Goal: Communication & Community: Ask a question

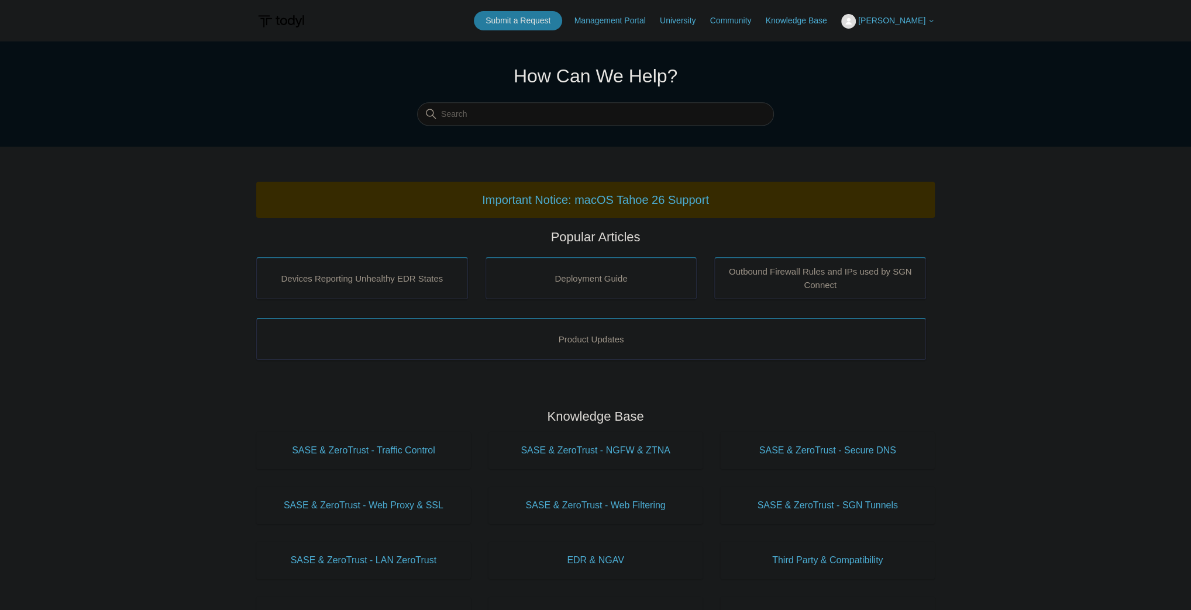
click at [901, 22] on span "[PERSON_NAME]" at bounding box center [891, 20] width 67 height 9
click at [894, 42] on link "My Support Requests" at bounding box center [898, 46] width 114 height 20
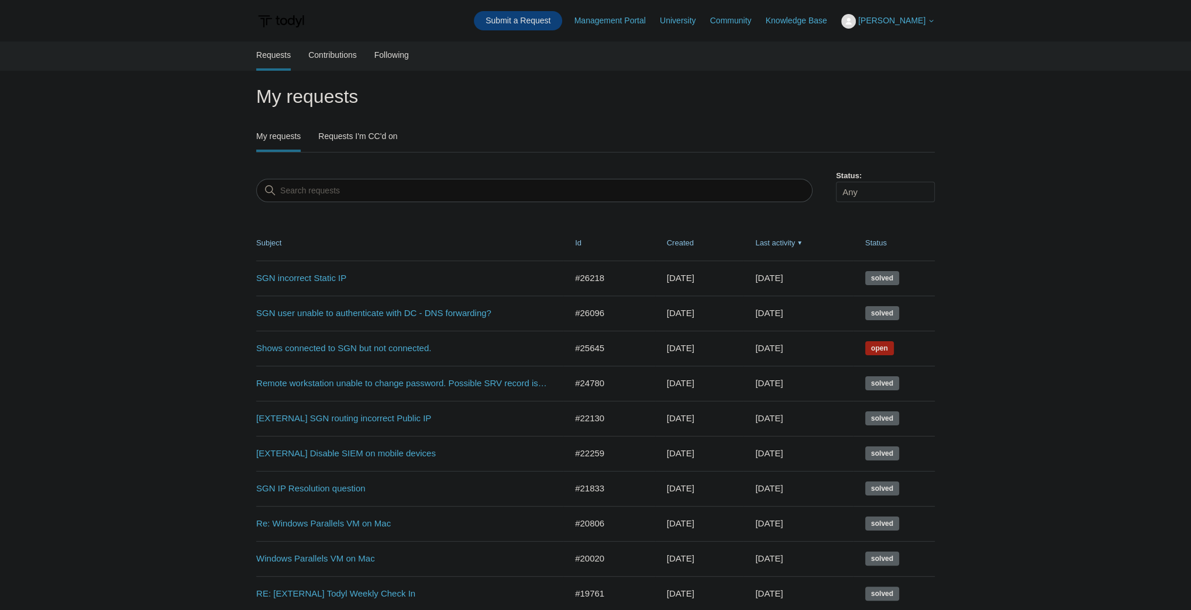
click at [538, 23] on link "Submit a Request" at bounding box center [518, 20] width 88 height 19
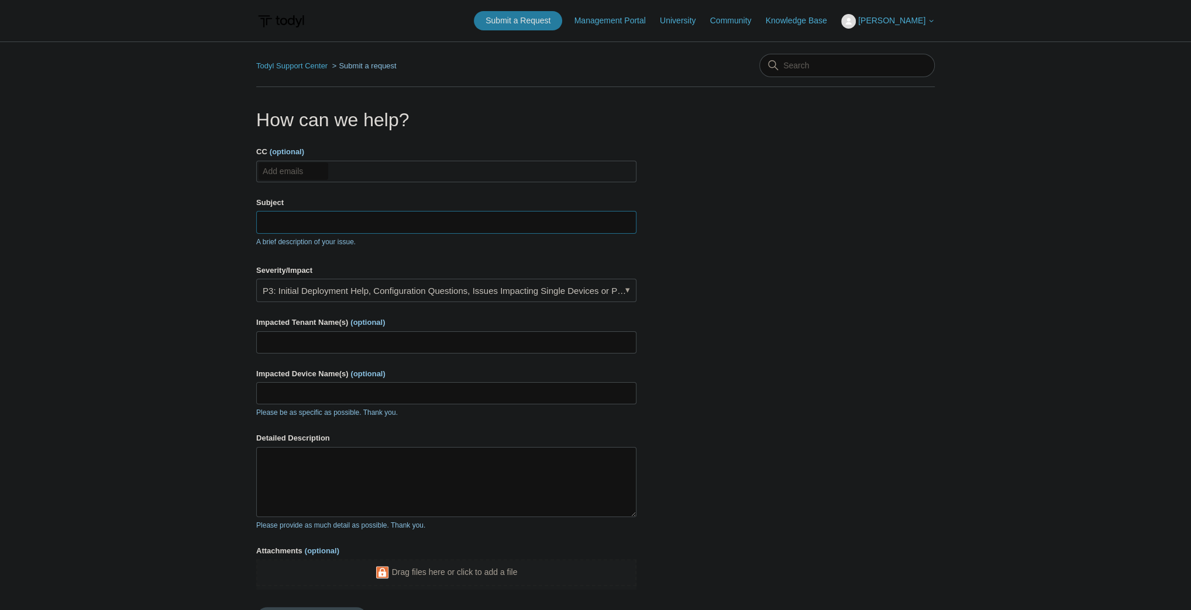
click at [329, 230] on input "Subject" at bounding box center [446, 222] width 380 height 22
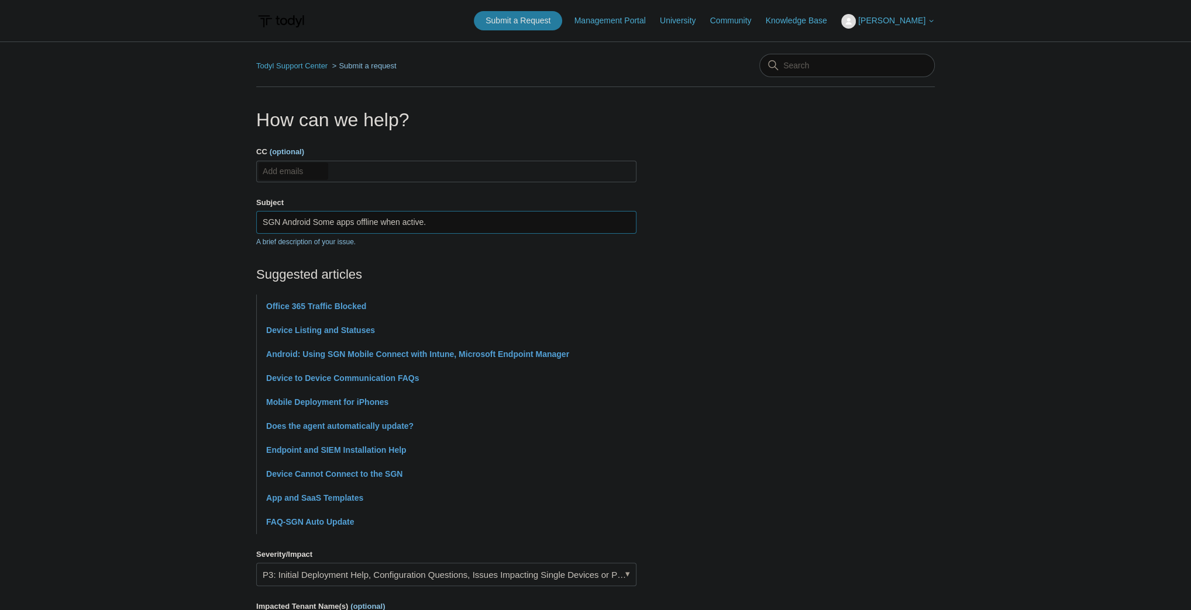
click at [314, 221] on input "SGN Android Some apps offline when active." at bounding box center [446, 222] width 380 height 22
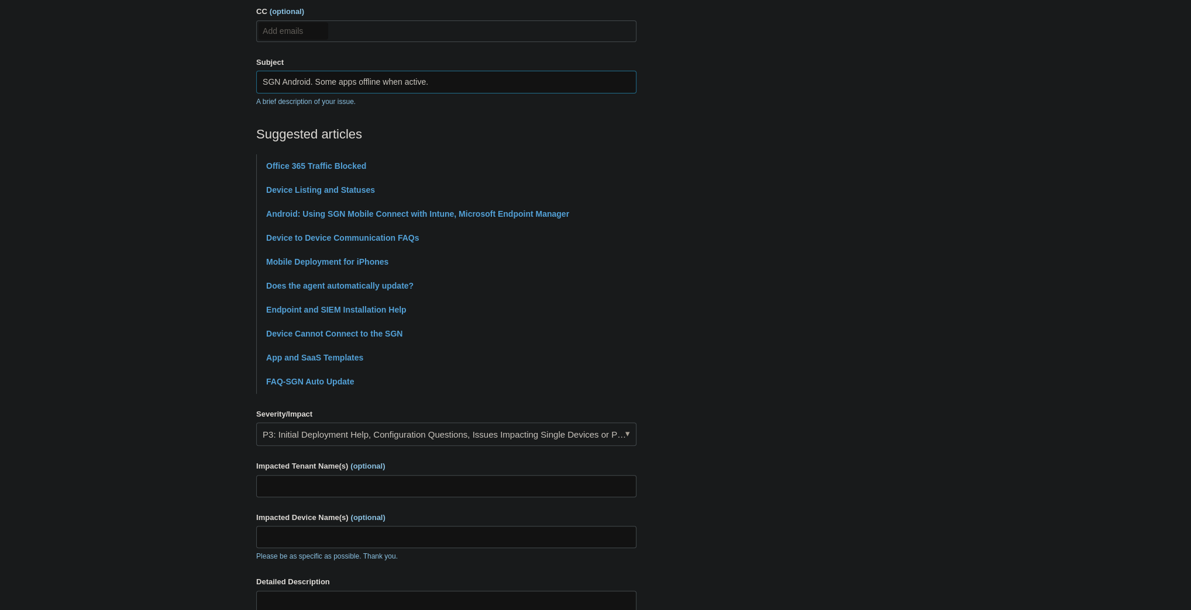
scroll to position [187, 0]
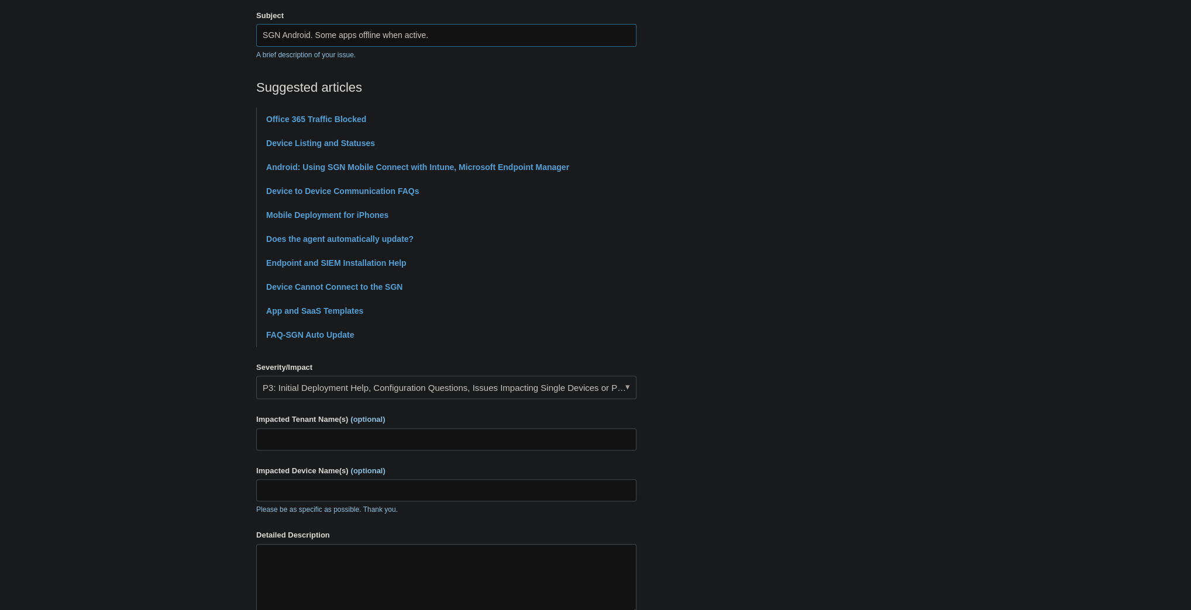
type input "SGN Android. Some apps offline when active."
click at [405, 434] on input "Impacted Tenant Name(s) (optional)" at bounding box center [446, 440] width 380 height 22
type input "mqual internal"
click at [396, 485] on input "Impacted Device Name(s) (optional)" at bounding box center [446, 490] width 380 height 22
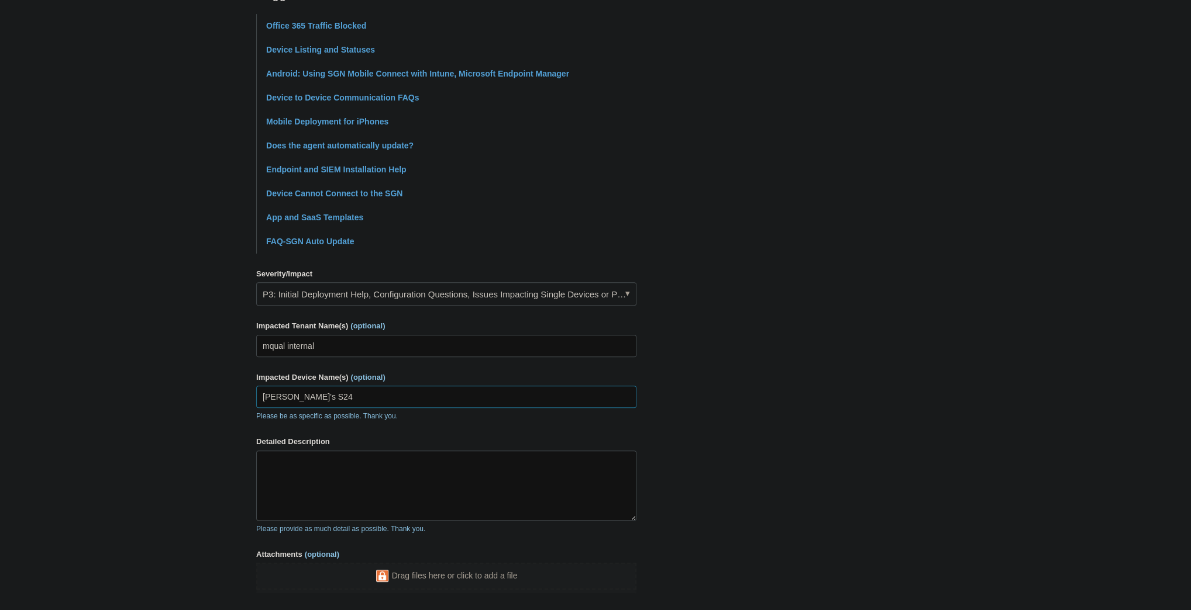
type input "[PERSON_NAME]'s S24"
click at [455, 492] on textarea "Detailed Description" at bounding box center [446, 486] width 380 height 70
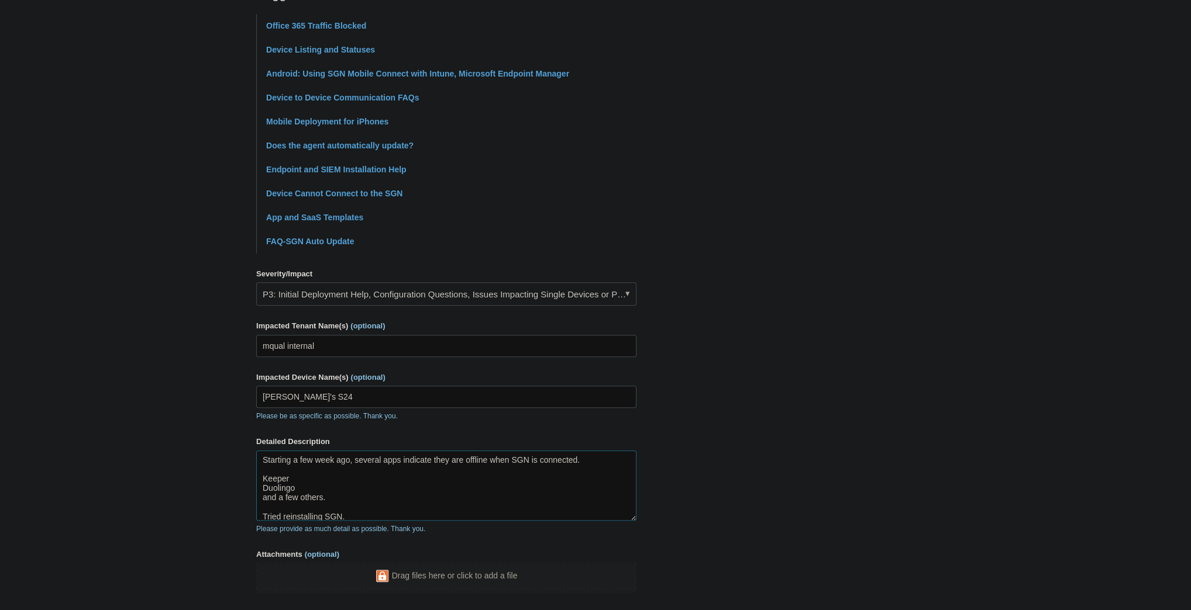
scroll to position [0, 0]
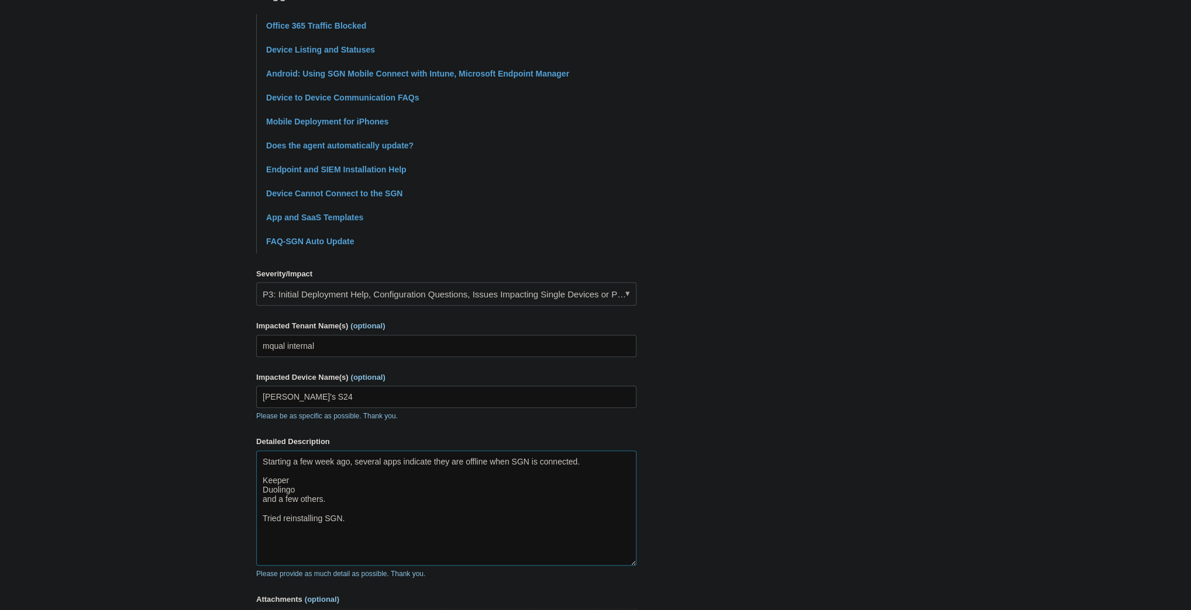
drag, startPoint x: 632, startPoint y: 516, endPoint x: 635, endPoint y: 567, distance: 51.0
click at [635, 566] on textarea "Starting a few week ago, several apps indicate they are offline when SGN is con…" at bounding box center [446, 508] width 380 height 115
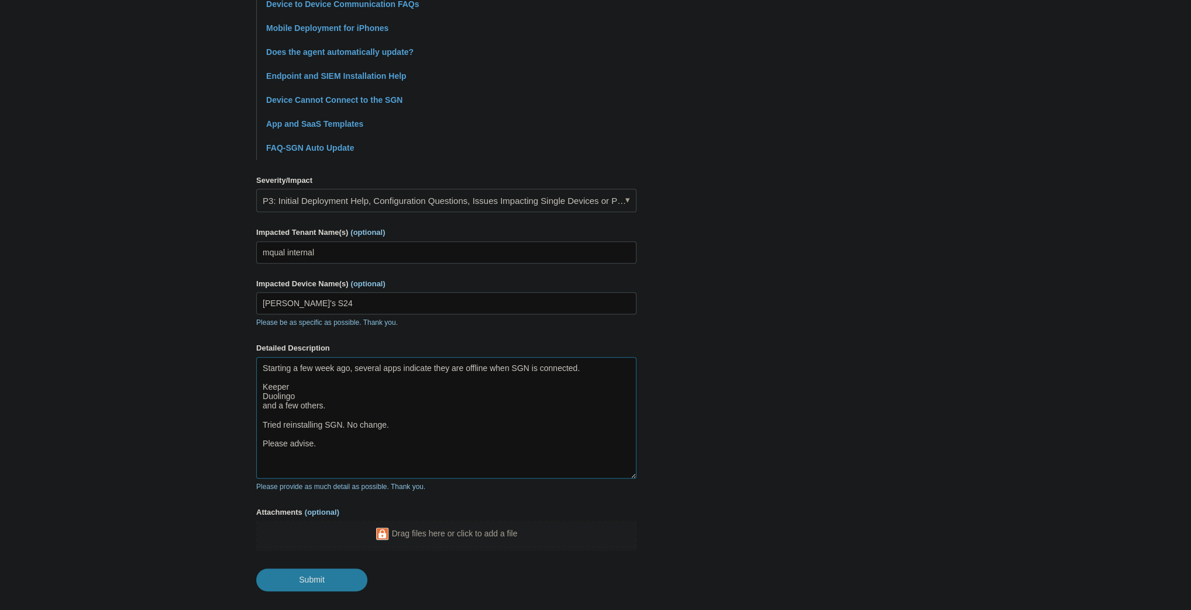
scroll to position [421, 0]
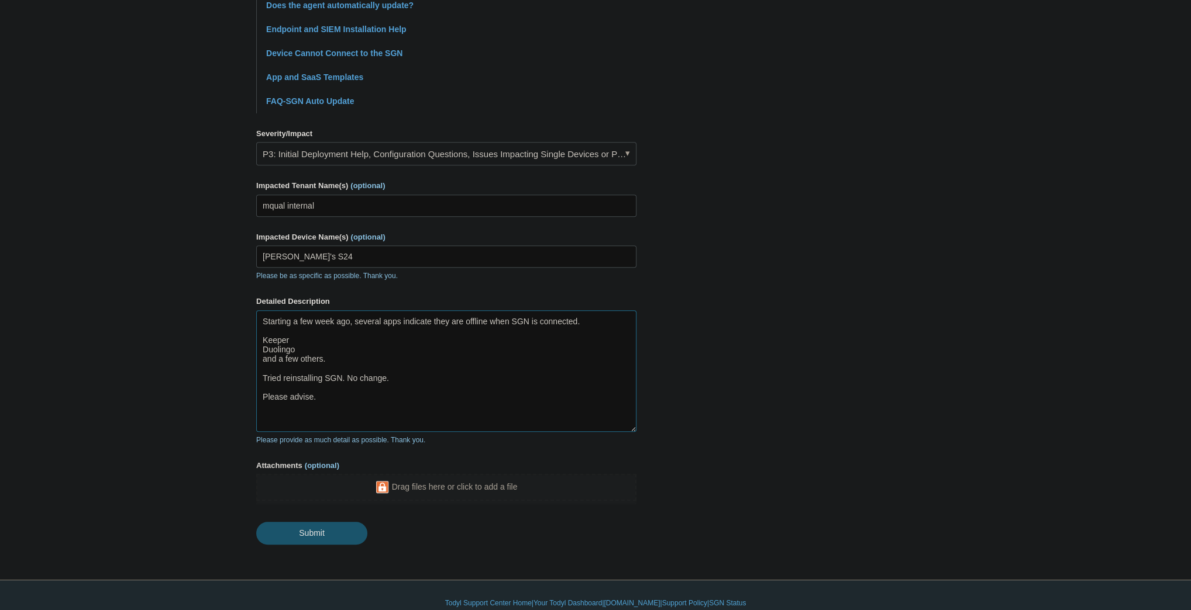
type textarea "Starting a few week ago, several apps indicate they are offline when SGN is con…"
click at [300, 534] on input "Submit" at bounding box center [311, 533] width 111 height 23
